Goal: Download file/media

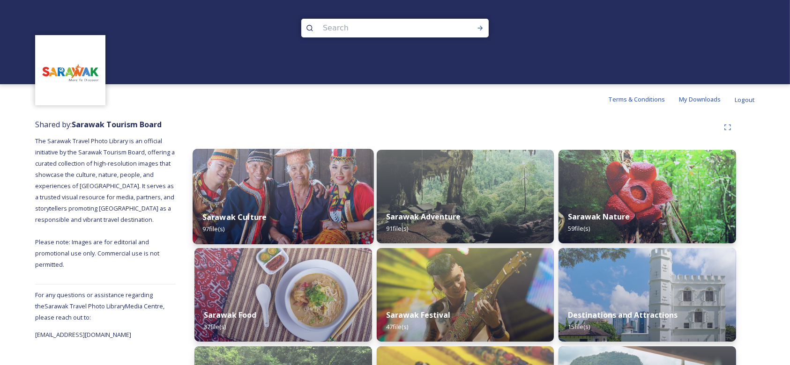
click at [302, 177] on img at bounding box center [282, 197] width 181 height 96
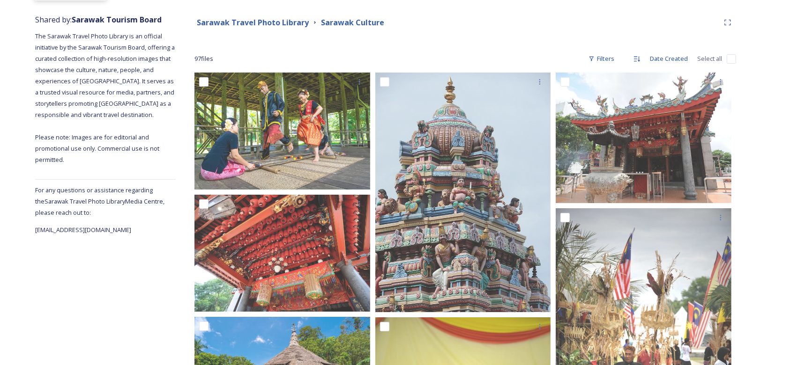
scroll to position [125, 0]
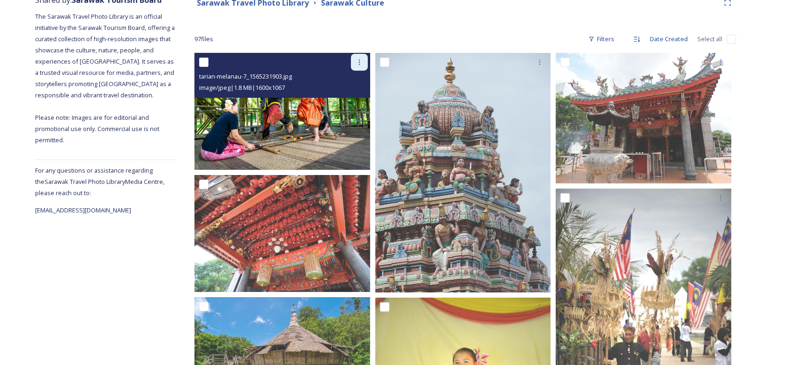
click at [361, 61] on icon at bounding box center [358, 62] width 7 height 7
click at [286, 131] on img at bounding box center [282, 111] width 176 height 117
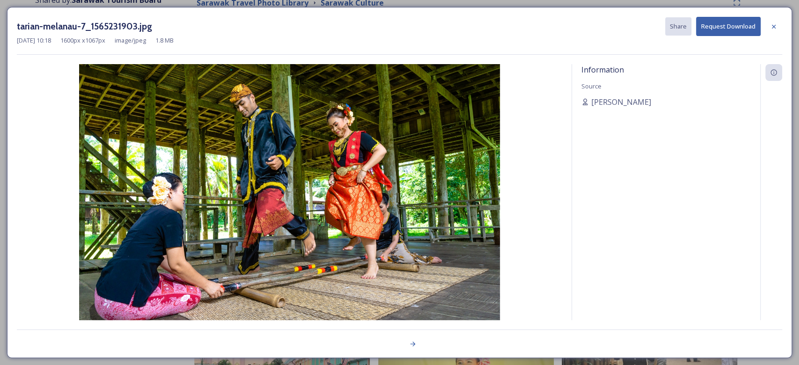
click at [774, 29] on icon at bounding box center [773, 26] width 7 height 7
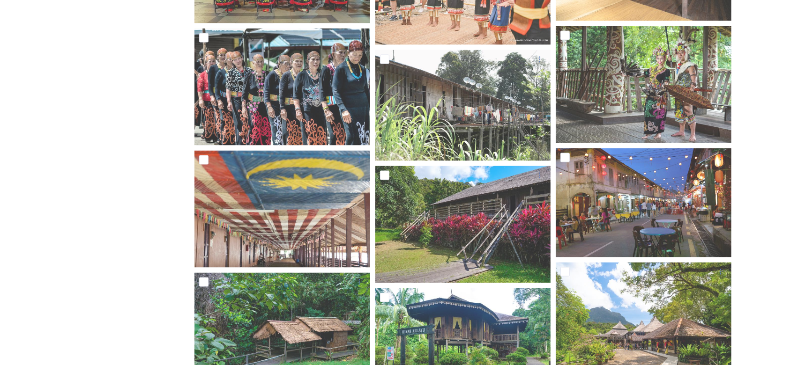
scroll to position [1561, 0]
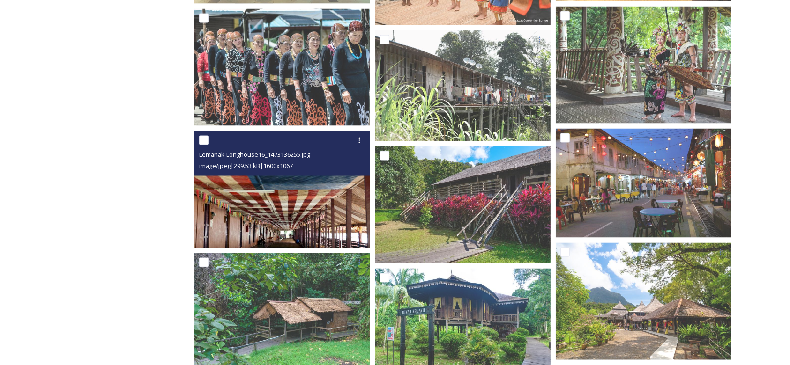
click at [282, 193] on img at bounding box center [282, 189] width 176 height 117
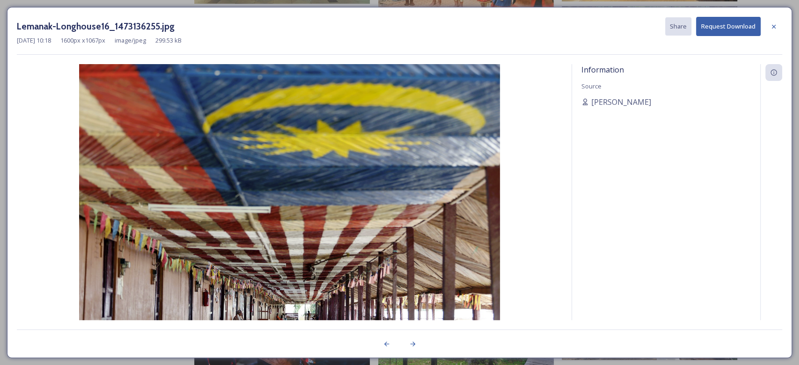
click at [0, 186] on div "Lemanak-Longhouse16_1473136255.jpg Share Request Download [DATE] 10:18 1600 px …" at bounding box center [399, 182] width 799 height 365
click at [769, 27] on div at bounding box center [774, 26] width 17 height 17
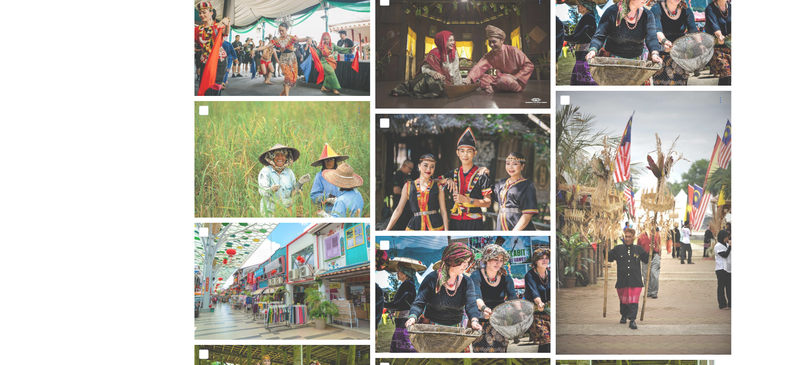
scroll to position [3185, 0]
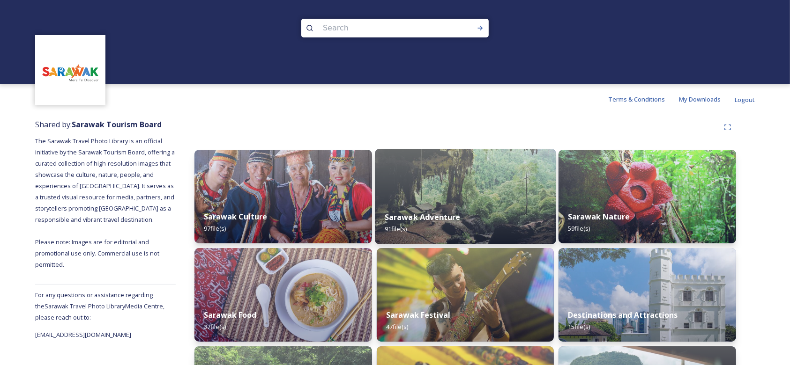
click at [463, 181] on img at bounding box center [465, 197] width 181 height 96
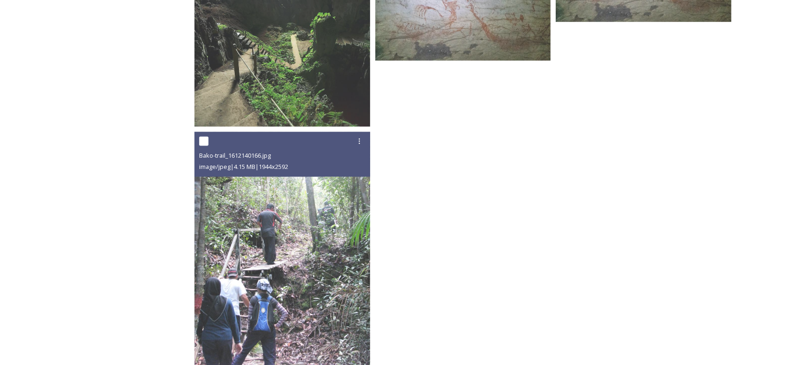
scroll to position [4745, 0]
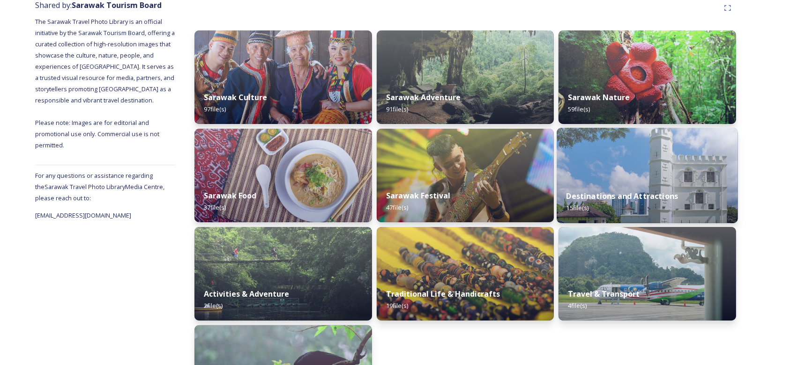
scroll to position [125, 0]
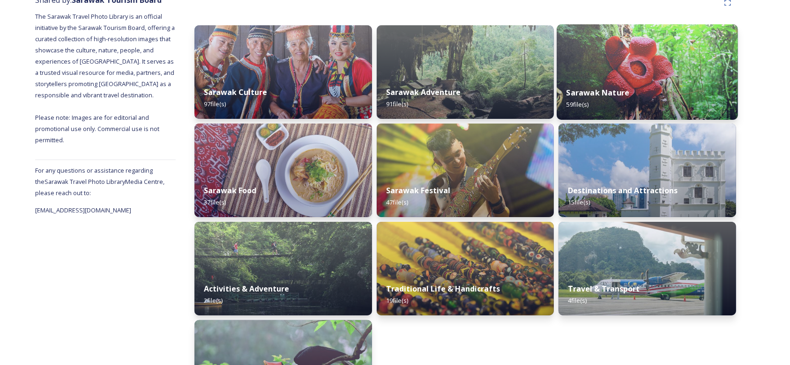
click at [636, 58] on img at bounding box center [647, 72] width 181 height 96
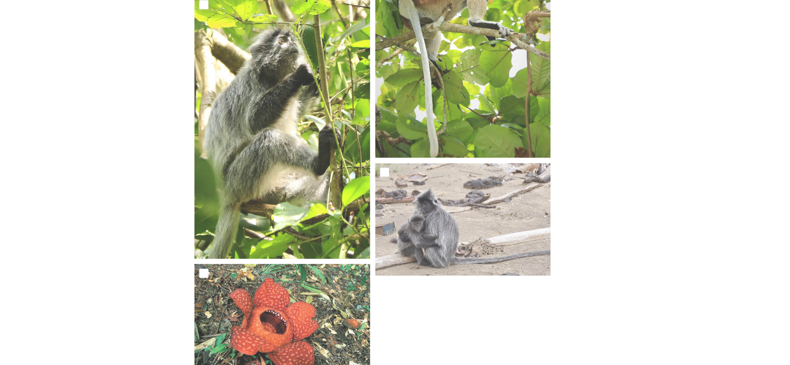
scroll to position [3121, 0]
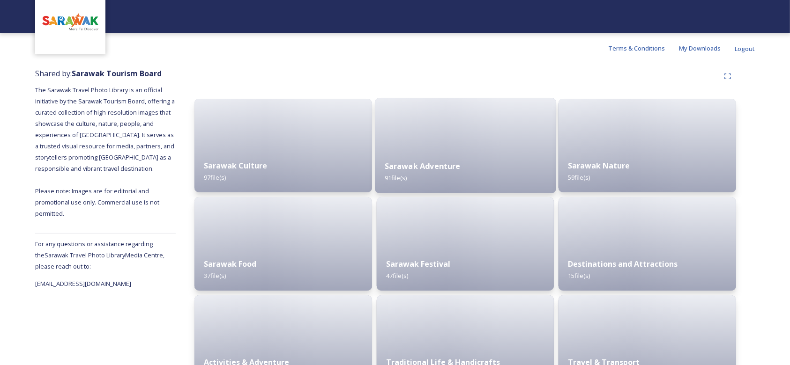
scroll to position [182, 0]
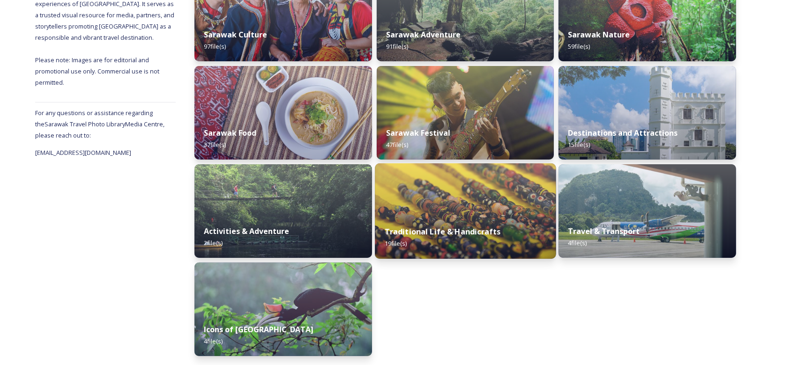
click at [511, 215] on img at bounding box center [465, 211] width 181 height 96
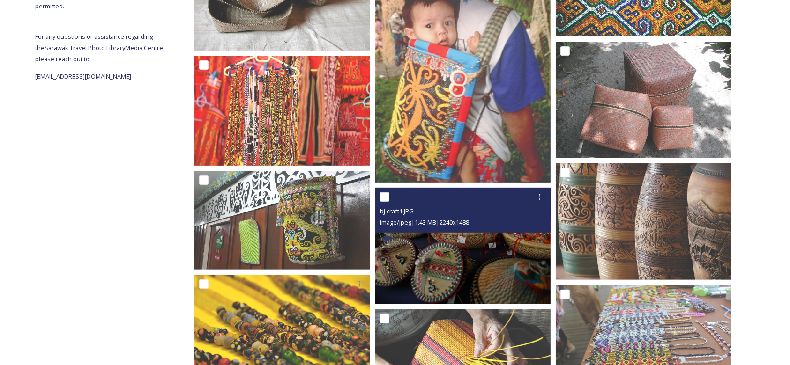
scroll to position [375, 0]
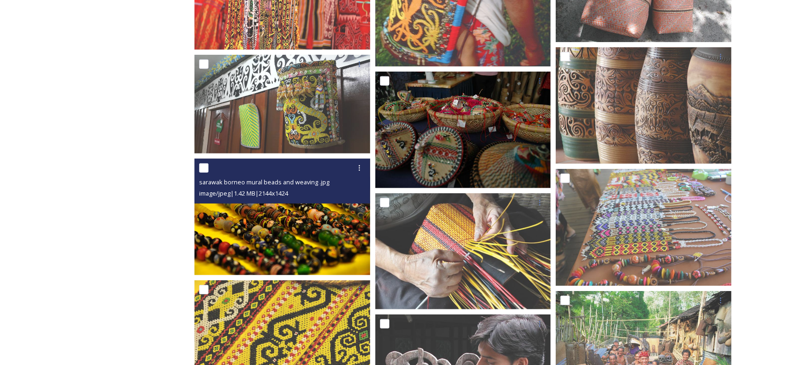
click at [295, 231] on img at bounding box center [282, 217] width 176 height 117
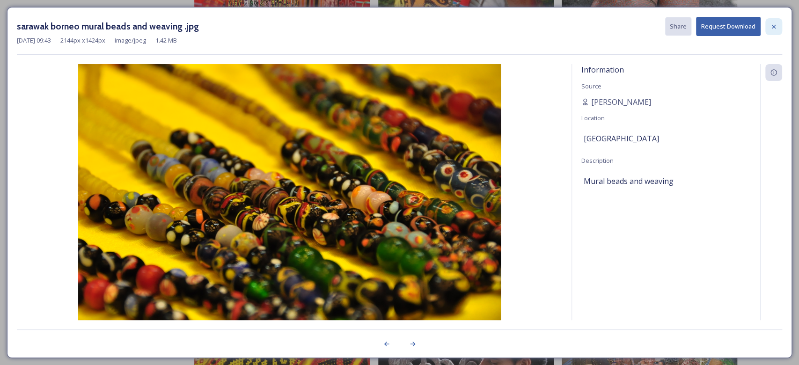
click at [778, 21] on div at bounding box center [774, 26] width 17 height 17
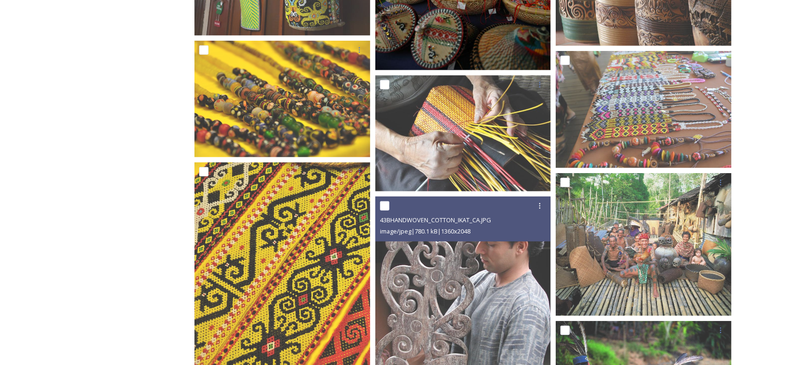
scroll to position [499, 0]
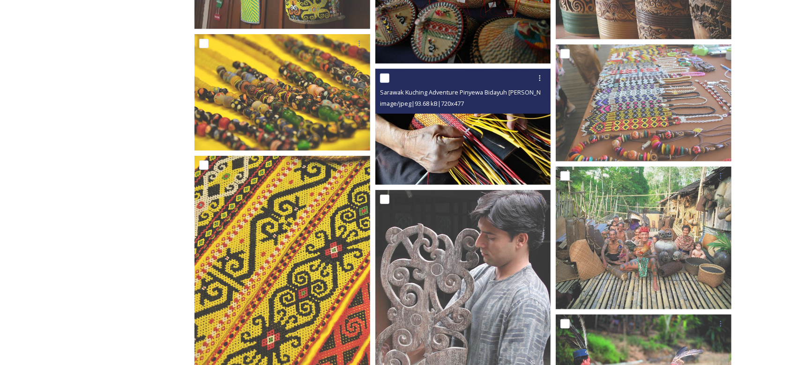
click at [465, 127] on img at bounding box center [463, 127] width 176 height 117
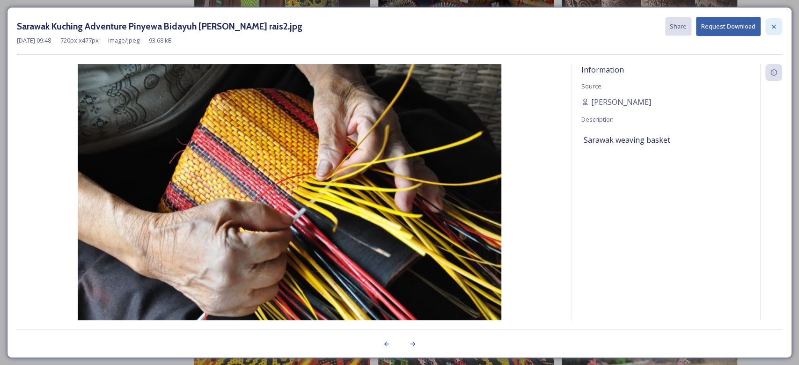
click at [776, 29] on icon at bounding box center [773, 26] width 7 height 7
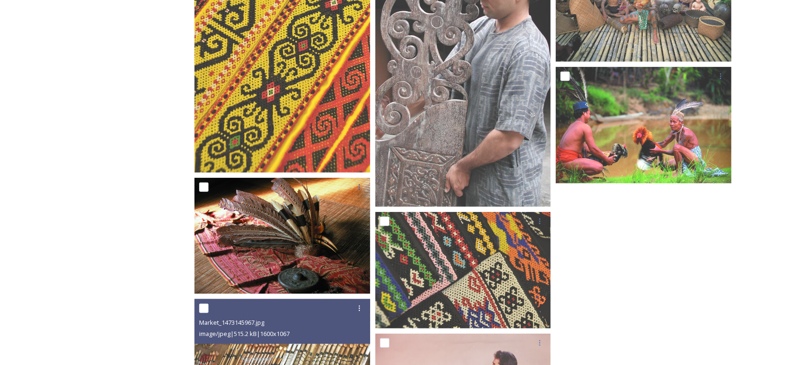
scroll to position [735, 0]
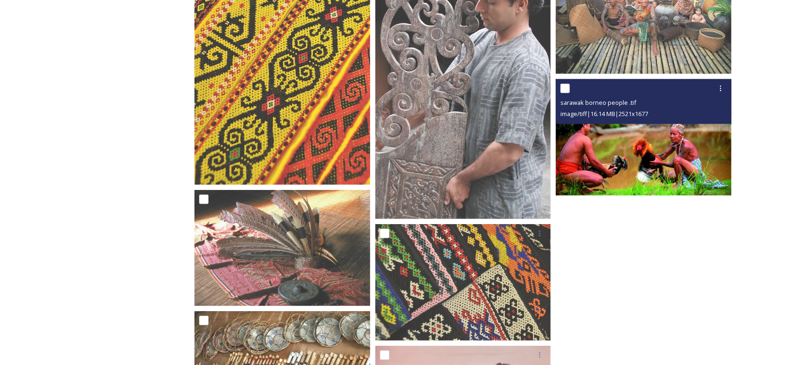
click at [602, 140] on img at bounding box center [643, 137] width 176 height 117
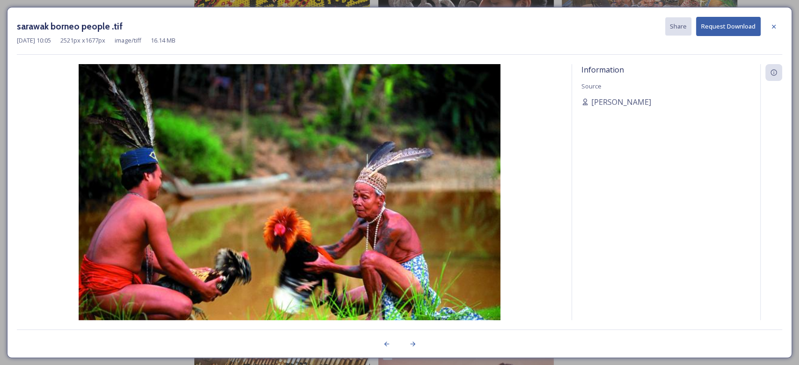
click at [784, 20] on div "sarawak borneo people .tif Share Request Download Jul 02 2025 10:05 2521 px x 1…" at bounding box center [399, 182] width 785 height 351
click at [776, 25] on icon at bounding box center [773, 26] width 7 height 7
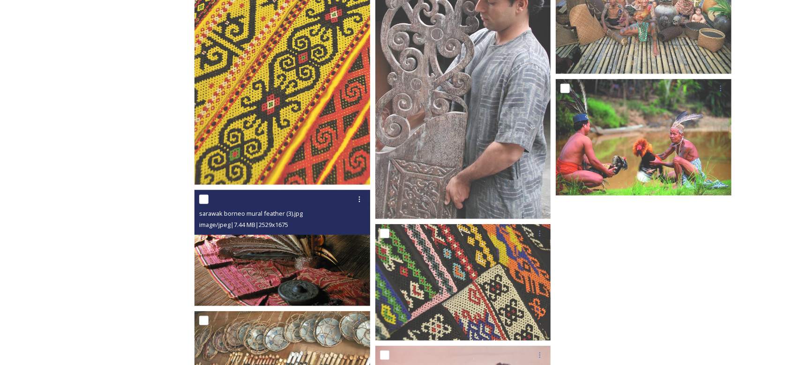
click at [288, 223] on span "image/jpeg | 7.44 MB | 2529 x 1675" at bounding box center [243, 225] width 89 height 8
click at [307, 297] on img at bounding box center [282, 248] width 176 height 117
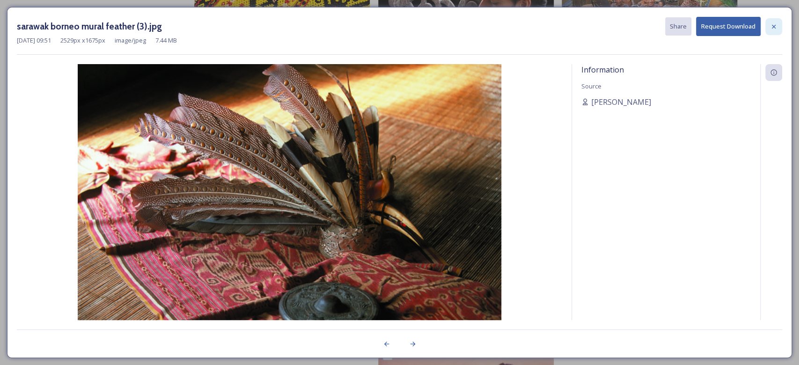
click at [779, 24] on div at bounding box center [774, 26] width 17 height 17
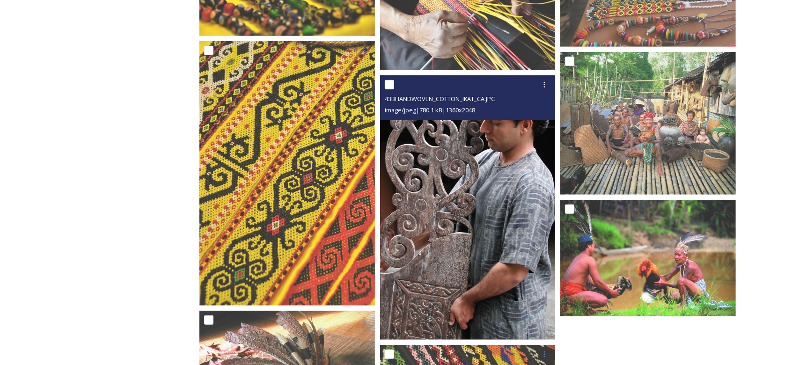
scroll to position [485, 0]
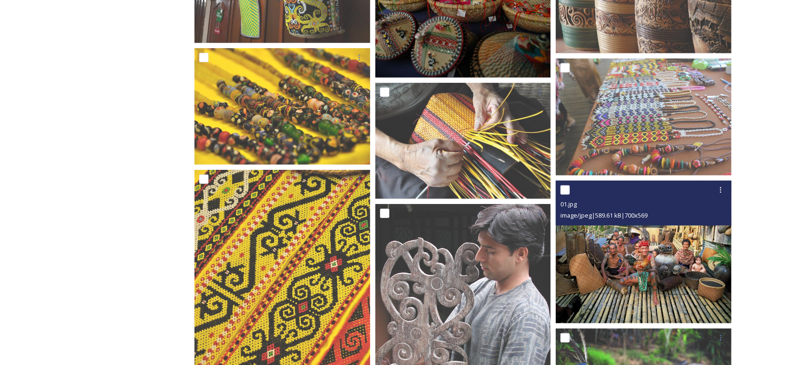
click at [635, 249] on img at bounding box center [643, 252] width 176 height 143
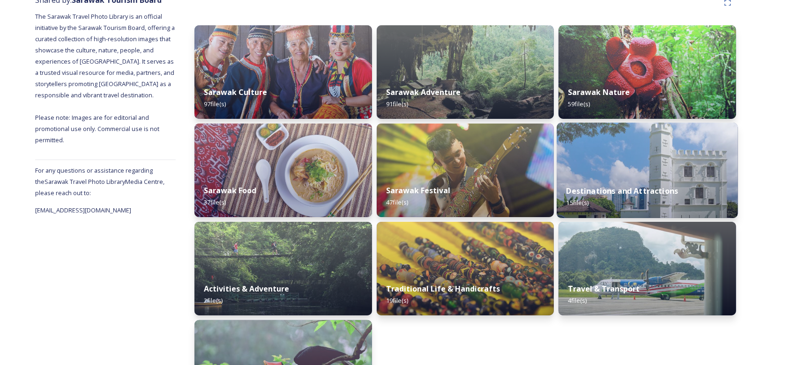
scroll to position [182, 0]
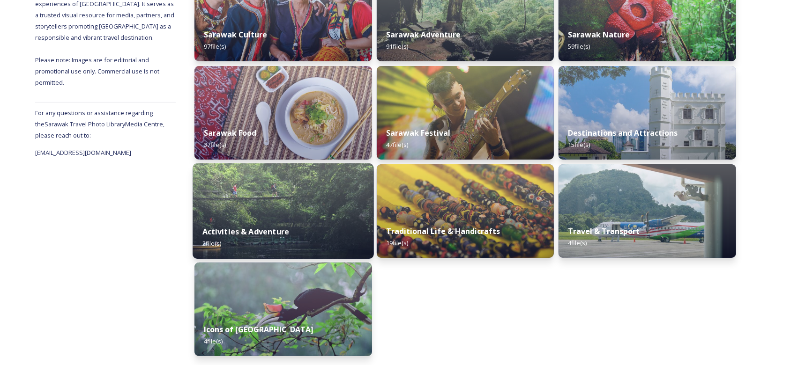
click at [298, 201] on img at bounding box center [282, 211] width 181 height 96
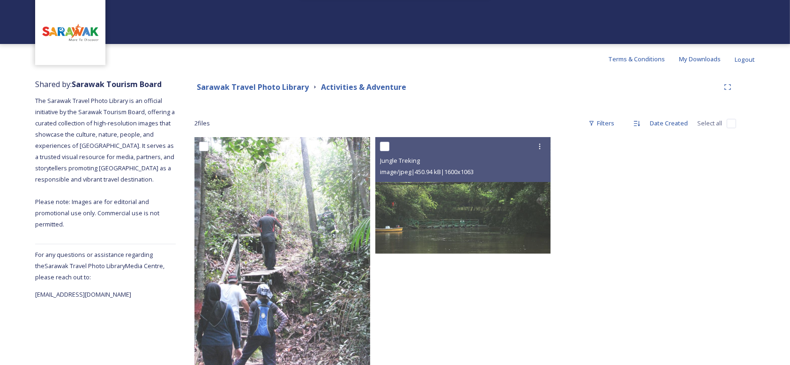
scroll to position [67, 0]
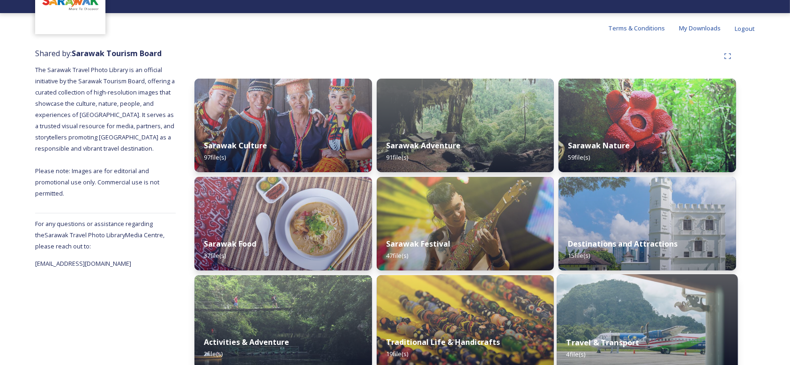
scroll to position [182, 0]
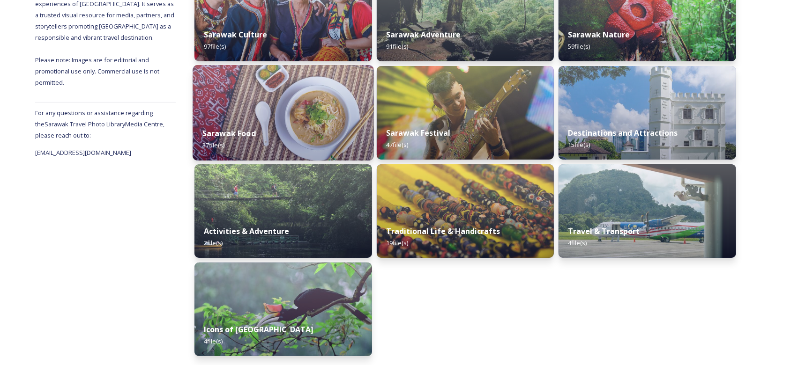
click at [363, 103] on img at bounding box center [282, 113] width 181 height 96
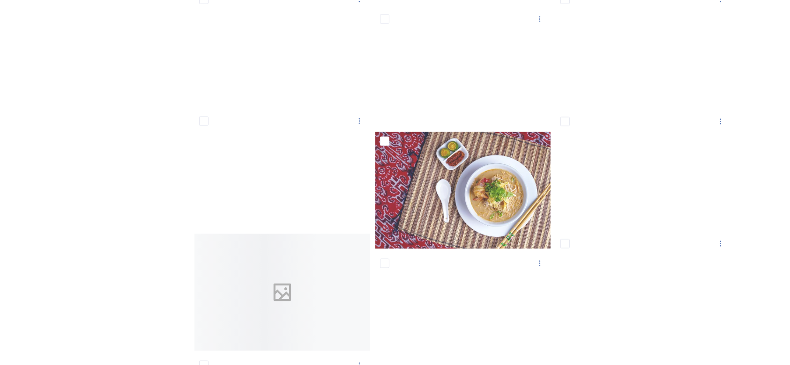
scroll to position [1561, 0]
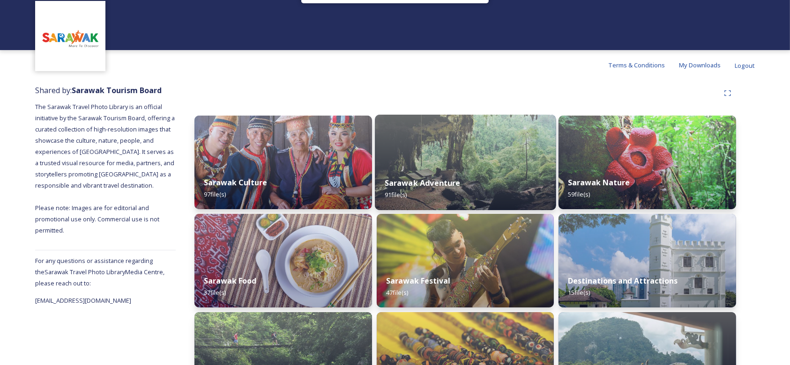
scroll to position [62, 0]
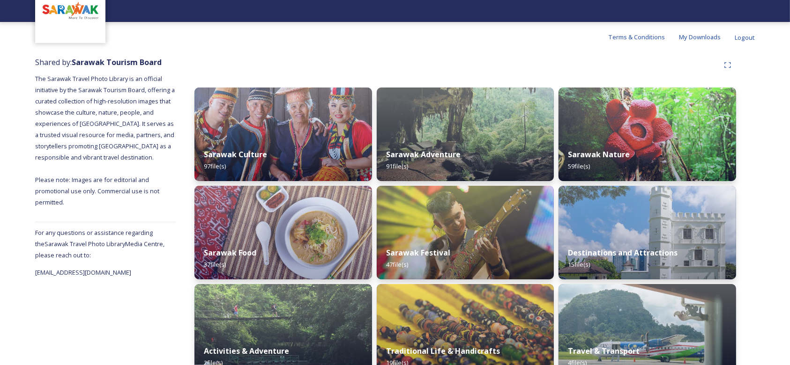
click at [767, 75] on div "Shared by: Sarawak Tourism Board The Sarawak Travel Photo Library is an officia…" at bounding box center [395, 269] width 790 height 434
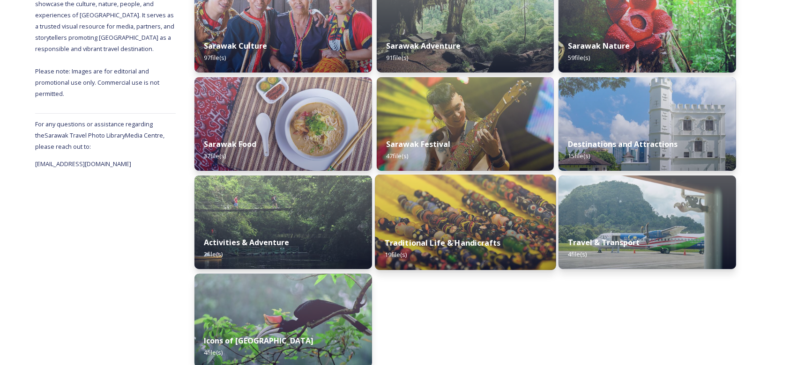
scroll to position [182, 0]
